Goal: Understand process/instructions

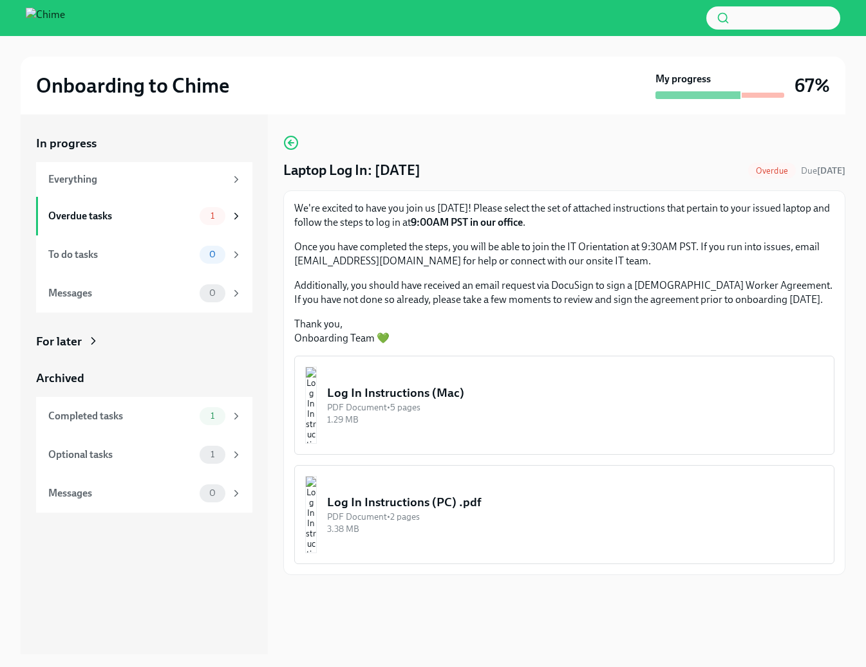
click at [317, 385] on img "button" at bounding box center [311, 405] width 12 height 77
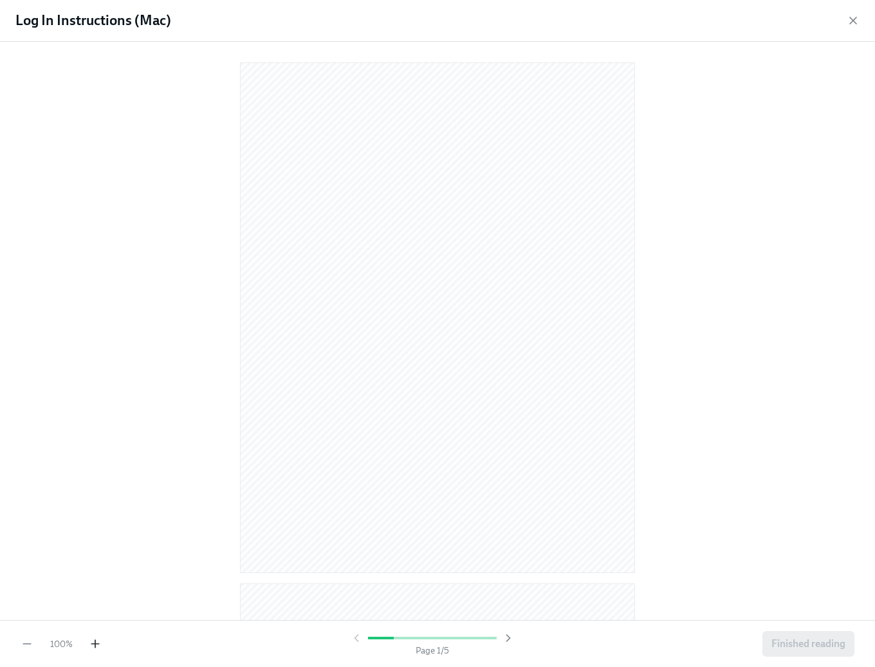
click at [99, 642] on icon "button" at bounding box center [95, 644] width 13 height 13
click at [97, 642] on icon "button" at bounding box center [95, 644] width 13 height 13
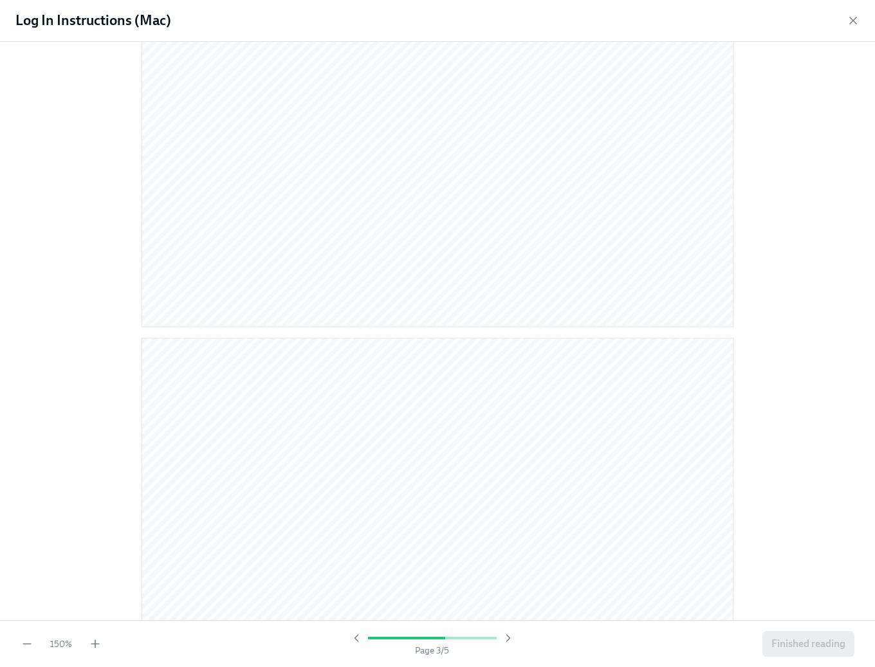
scroll to position [1277, 0]
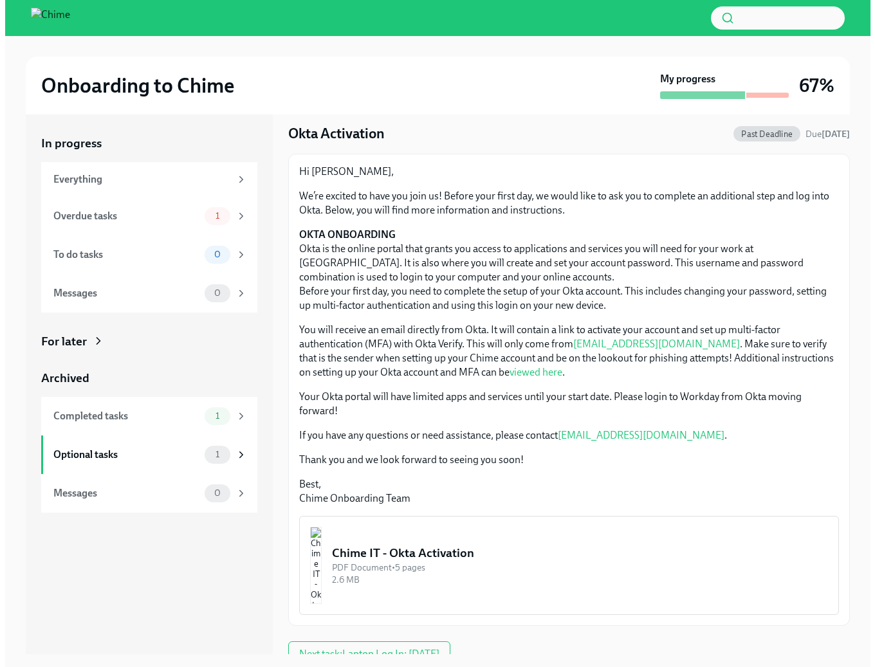
scroll to position [50, 0]
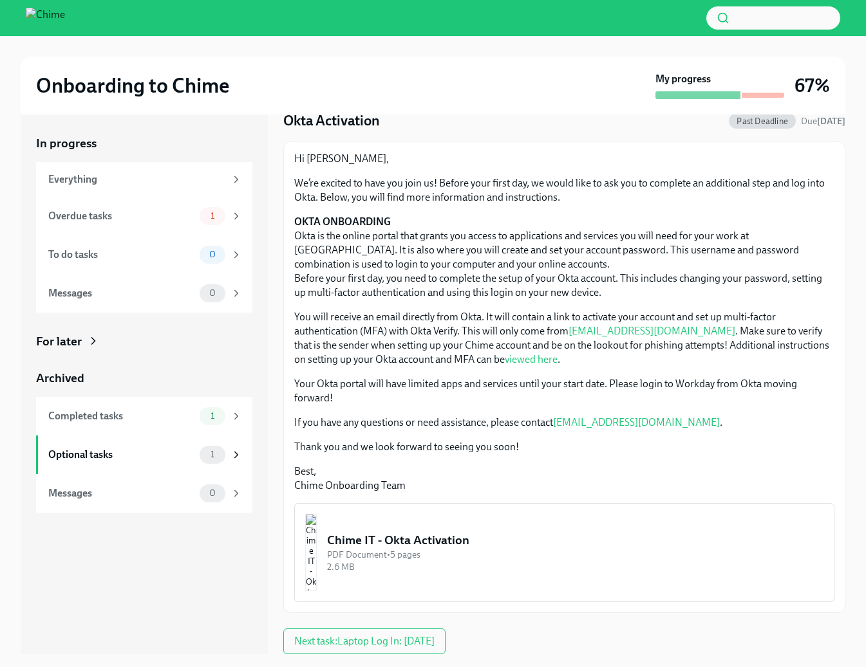
click at [317, 553] on img "button" at bounding box center [311, 552] width 12 height 77
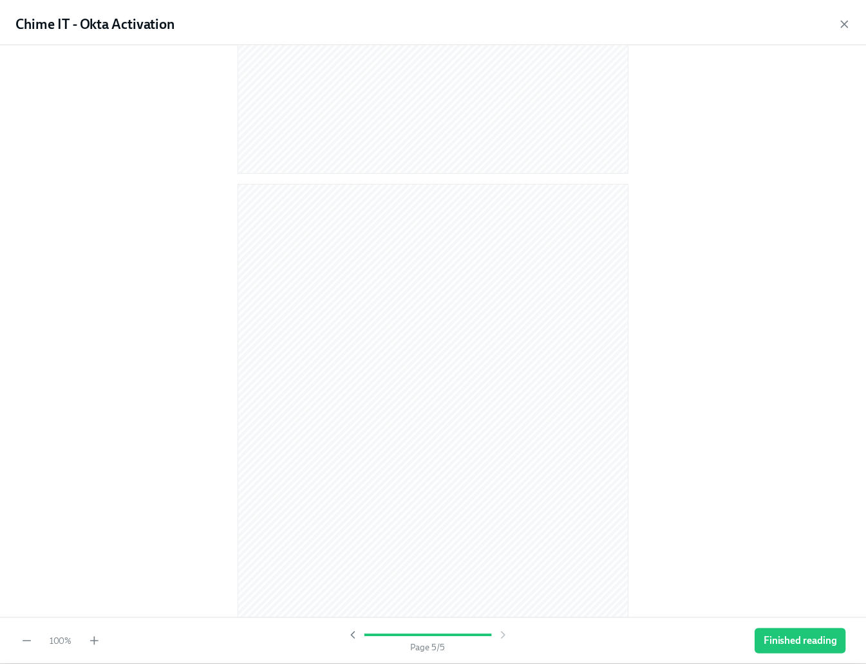
scroll to position [0, 0]
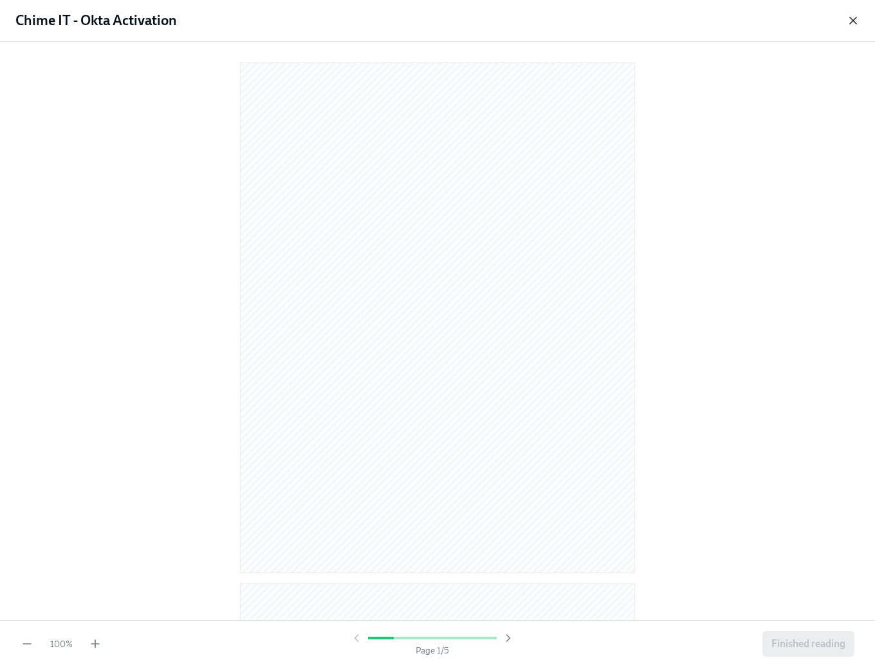
click at [855, 21] on icon "button" at bounding box center [853, 20] width 13 height 13
